Goal: Information Seeking & Learning: Find specific fact

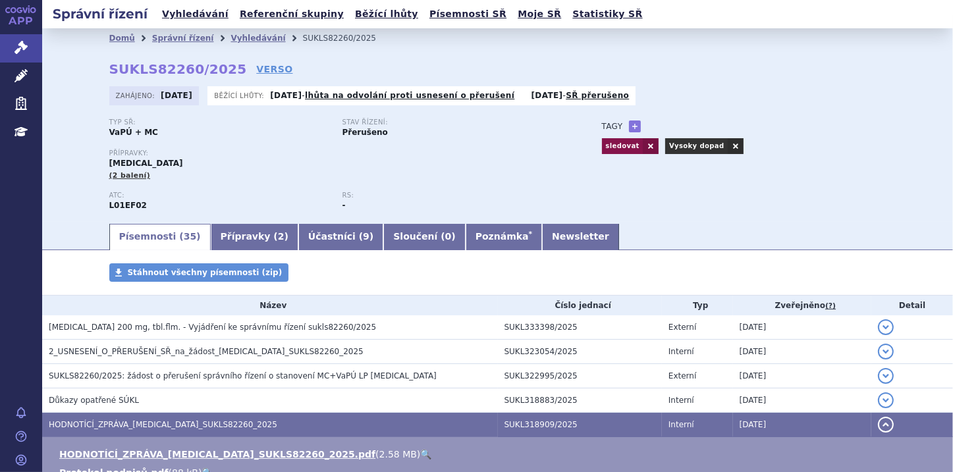
scroll to position [53, 0]
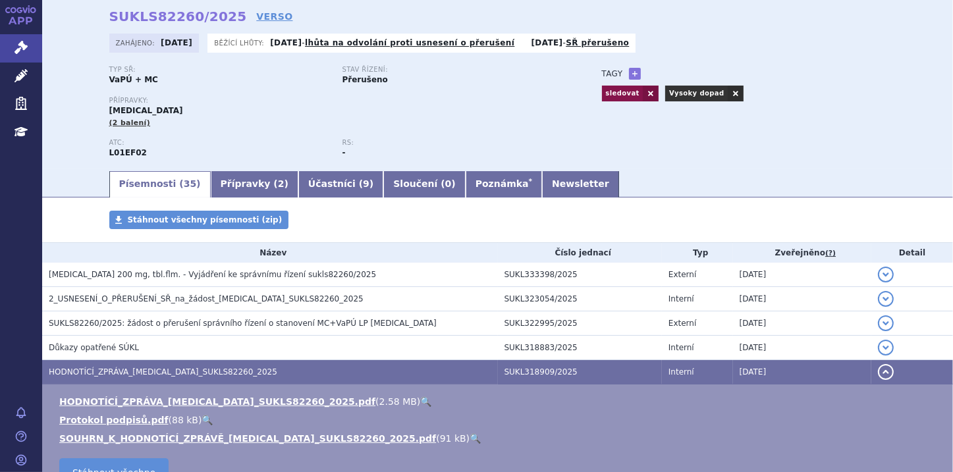
click at [420, 398] on link "🔍" at bounding box center [425, 401] width 11 height 11
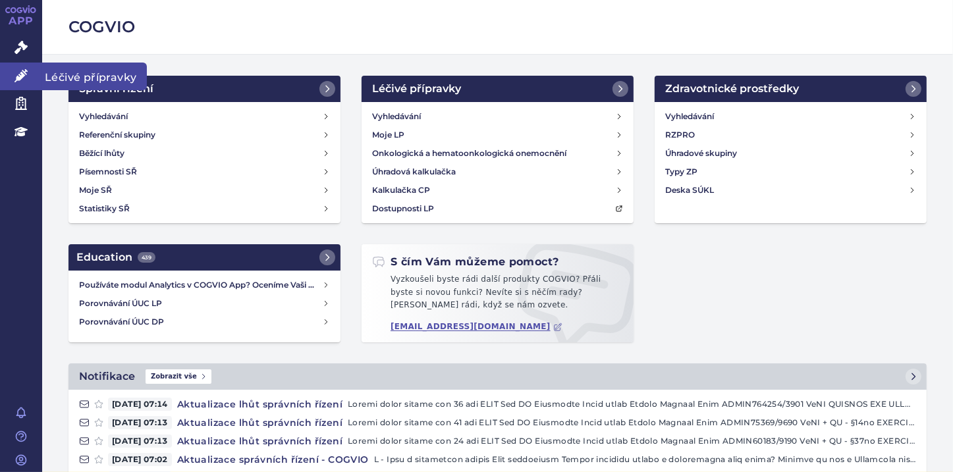
click at [16, 79] on icon at bounding box center [20, 75] width 13 height 13
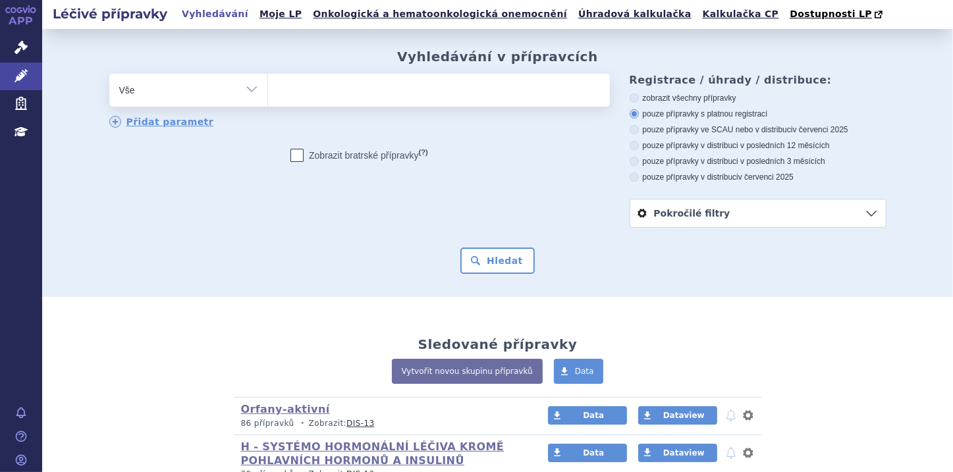
click at [303, 92] on ul at bounding box center [439, 88] width 342 height 28
click at [268, 92] on select at bounding box center [267, 89] width 1 height 33
paste input "[MEDICAL_DATA]"
type input "[MEDICAL_DATA]"
select select "[MEDICAL_DATA]"
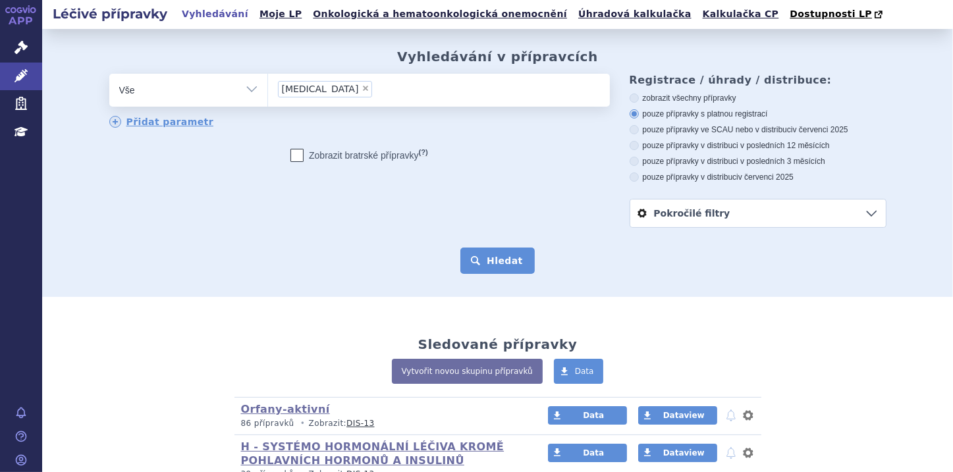
click at [487, 266] on button "Hledat" at bounding box center [497, 261] width 74 height 26
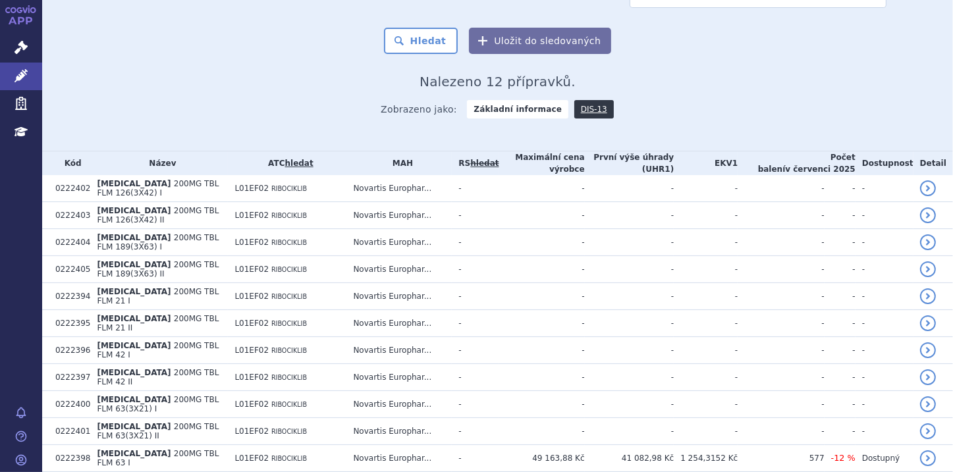
scroll to position [263, 0]
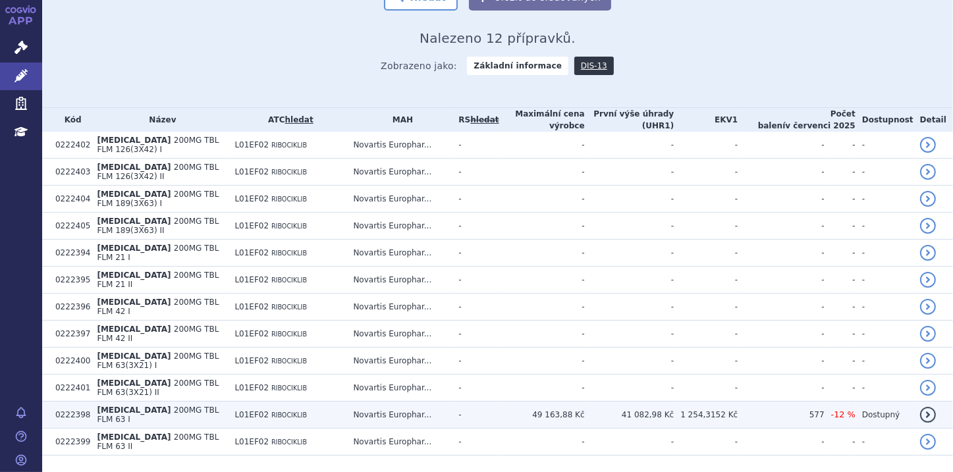
click at [184, 406] on span "200MG TBL FLM 63 I" at bounding box center [158, 415] width 122 height 18
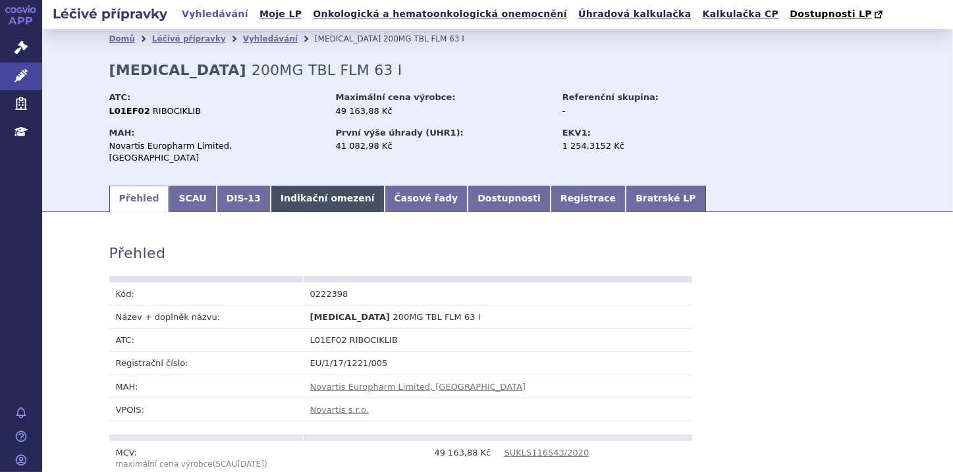
click at [319, 187] on link "Indikační omezení" at bounding box center [328, 199] width 114 height 26
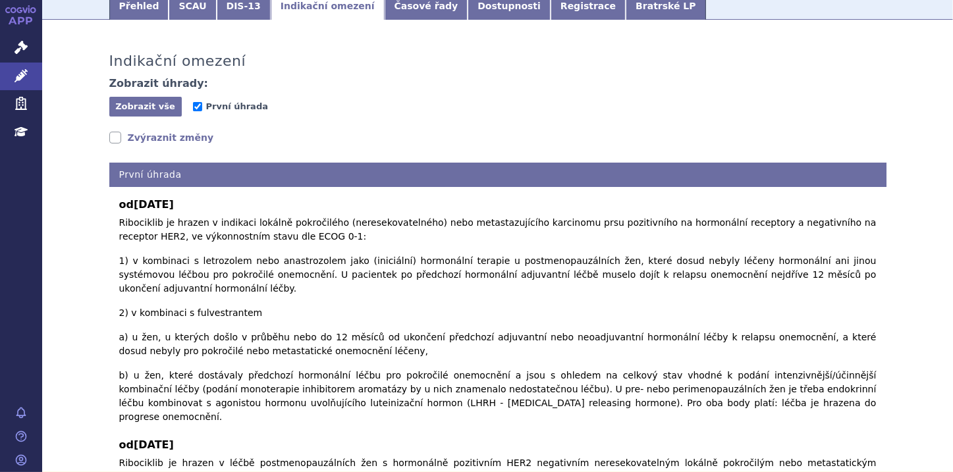
scroll to position [211, 0]
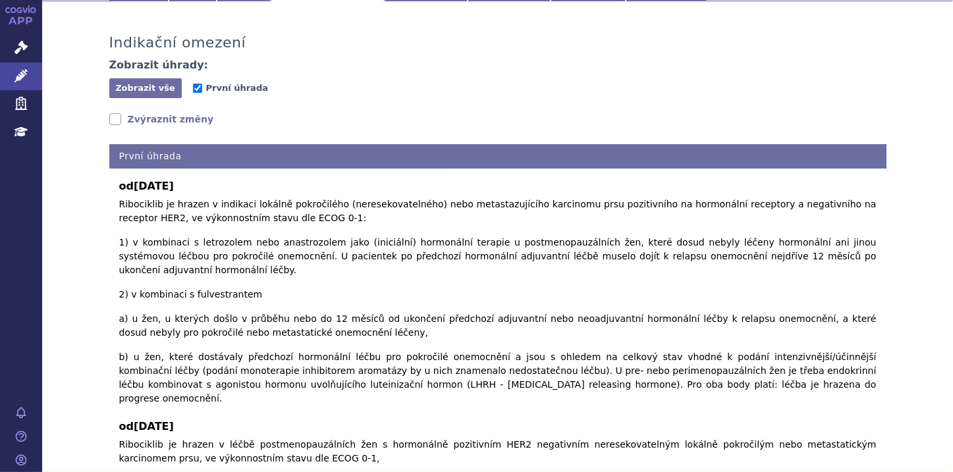
click at [111, 113] on link "Zvýraznit změny" at bounding box center [161, 119] width 105 height 13
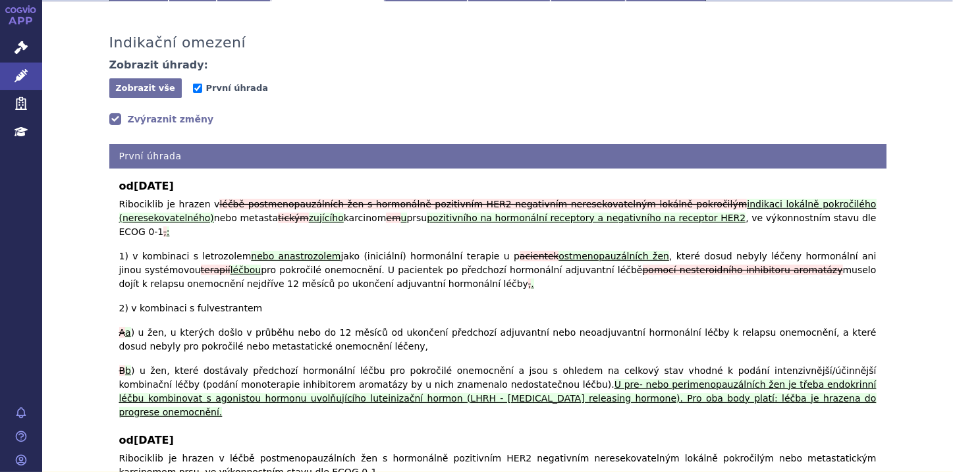
click at [111, 113] on link "Zvýraznit změny" at bounding box center [161, 119] width 105 height 13
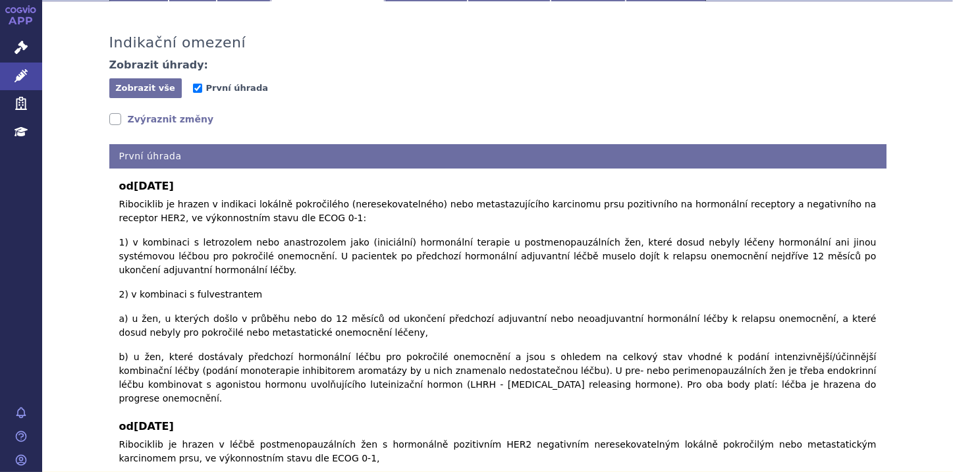
drag, startPoint x: 711, startPoint y: 323, endPoint x: 113, endPoint y: 176, distance: 615.6
click at [113, 176] on div "od [DATE] Ribociklib je hrazen v indikaci lokálně pokročilého (neresekovatelnéh…" at bounding box center [497, 417] width 777 height 496
copy div "lo 73.38.1985 Ipsumdolor si ametco a elitsedd eiusmod temporincid (utlaboreetdo…"
click at [614, 61] on div "Zobrazit úhrady: Zobrazit vše Skrýt vše První úhrada" at bounding box center [497, 79] width 777 height 41
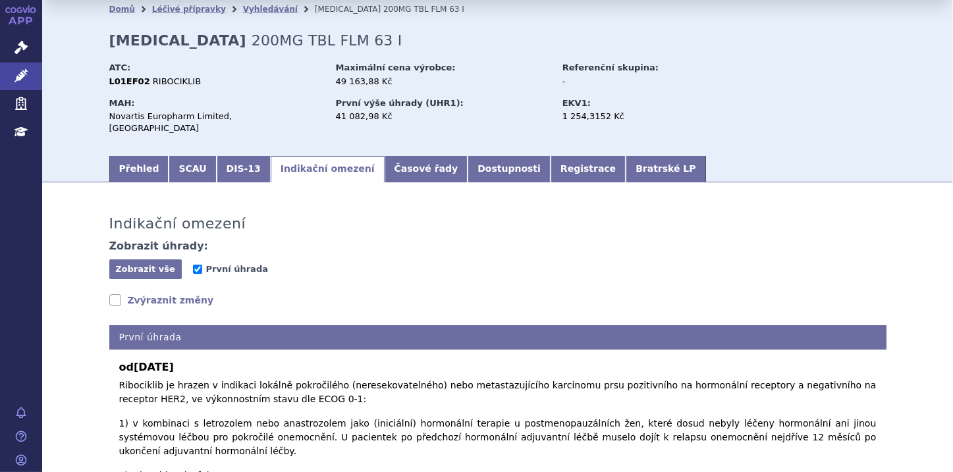
scroll to position [0, 0]
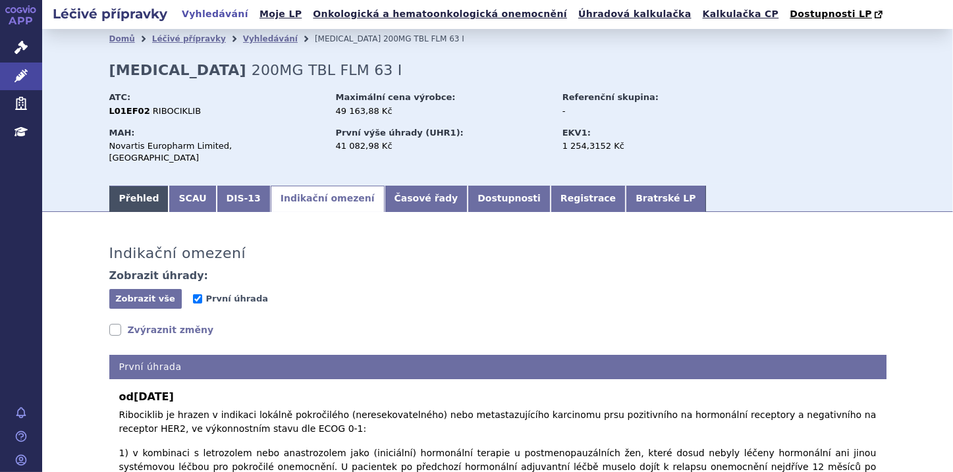
click at [121, 190] on link "Přehled" at bounding box center [139, 199] width 60 height 26
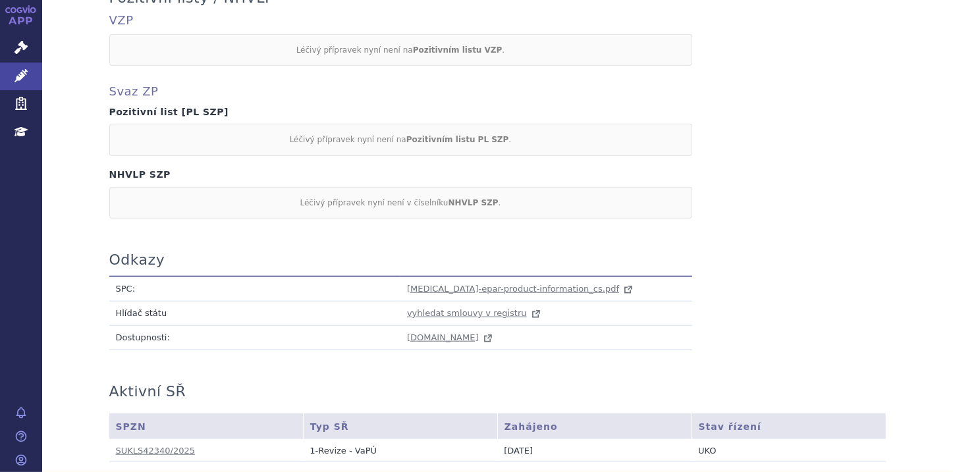
scroll to position [1159, 0]
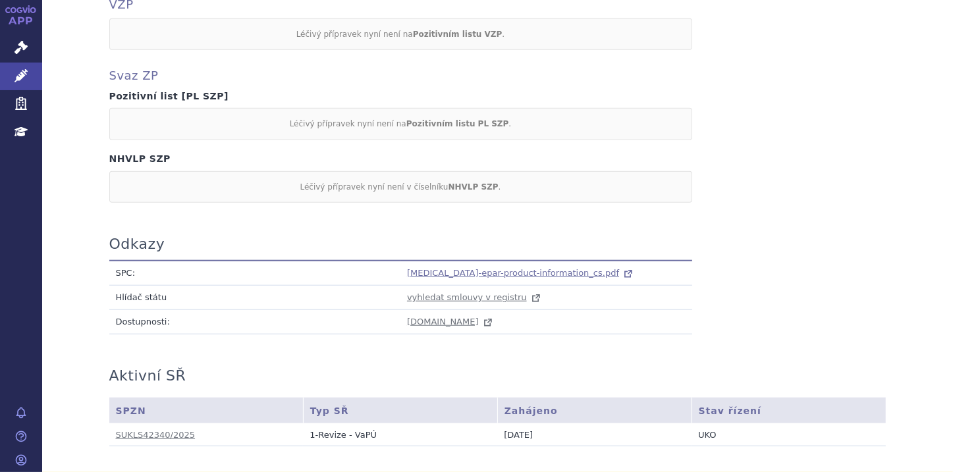
click at [456, 268] on span "[MEDICAL_DATA]-epar-product-information_cs.pdf" at bounding box center [513, 273] width 212 height 10
